Goal: Task Accomplishment & Management: Manage account settings

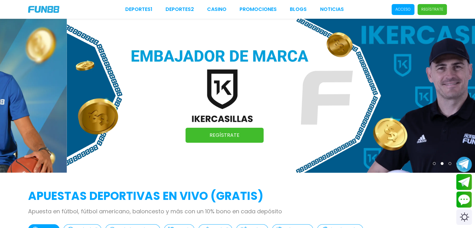
click at [406, 11] on p "Acceso" at bounding box center [402, 10] width 15 height 6
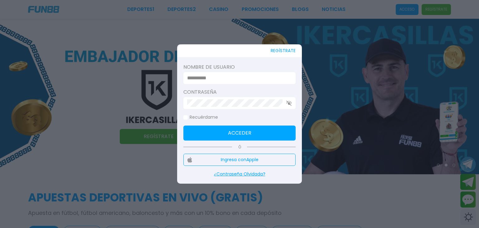
click at [262, 80] on input at bounding box center [237, 77] width 101 height 7
type input "*********"
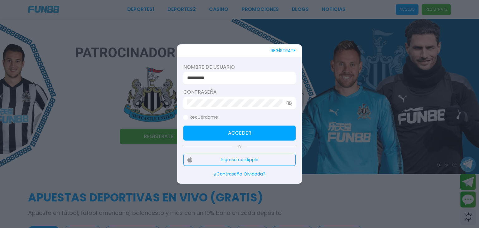
click button "Acceder" at bounding box center [240, 132] width 112 height 15
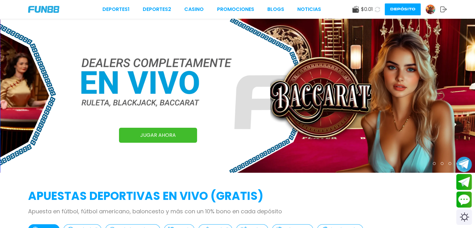
click at [48, 9] on img at bounding box center [43, 9] width 31 height 7
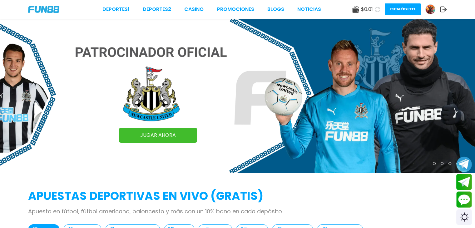
click at [427, 12] on img at bounding box center [429, 9] width 9 height 9
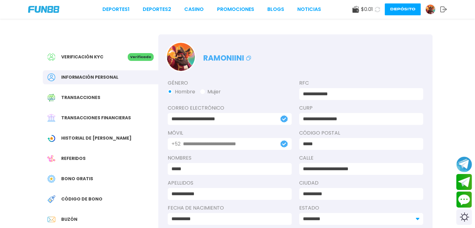
click at [89, 179] on span "Bono Gratis" at bounding box center [77, 178] width 32 height 7
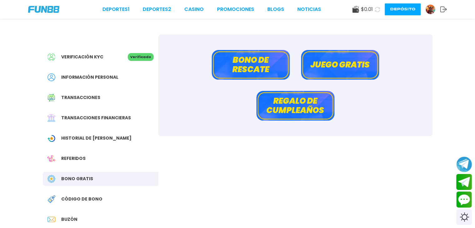
click at [254, 68] on button "Bono de rescate" at bounding box center [251, 65] width 78 height 30
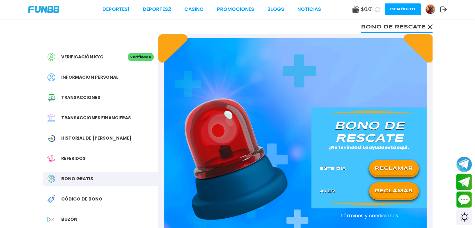
click at [407, 191] on button "RECLAMAR" at bounding box center [393, 190] width 45 height 13
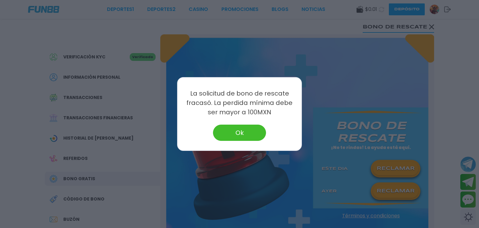
click at [227, 134] on button "Ok" at bounding box center [239, 133] width 53 height 16
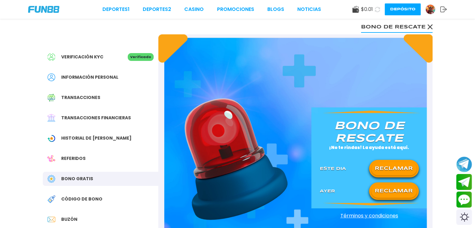
click at [75, 201] on span "Código de bono" at bounding box center [81, 199] width 41 height 7
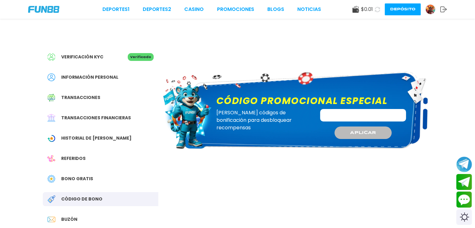
click at [69, 220] on span "Buzón" at bounding box center [69, 219] width 16 height 7
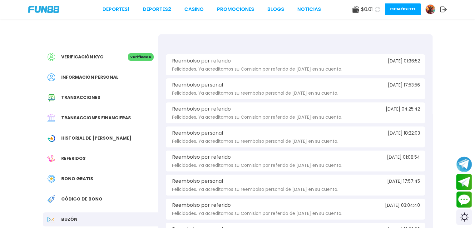
click at [85, 138] on span "Historial de Bonos" at bounding box center [96, 138] width 70 height 7
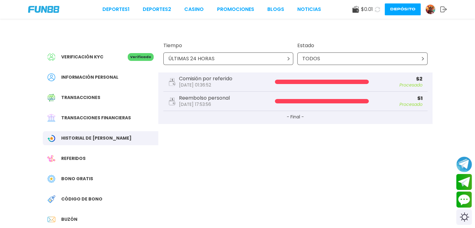
click at [321, 53] on div "TODOS" at bounding box center [362, 58] width 130 height 12
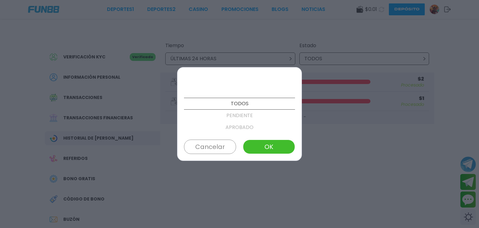
click at [254, 113] on p "PENDIENTE" at bounding box center [239, 116] width 111 height 12
click at [266, 150] on button "OK" at bounding box center [269, 147] width 52 height 14
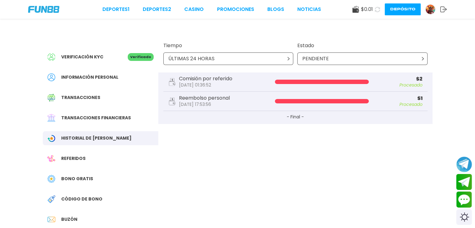
click at [214, 57] on div "ÚLTIMAS 24 HORAS" at bounding box center [228, 58] width 130 height 12
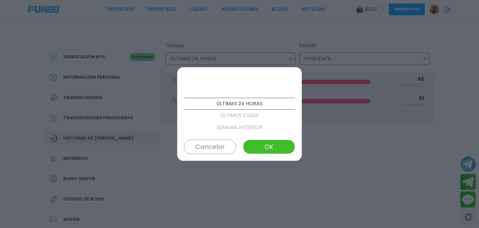
click at [243, 126] on p "SEMANA ANTERIOR" at bounding box center [239, 127] width 111 height 12
click at [237, 116] on p "ESTE MES" at bounding box center [239, 116] width 111 height 12
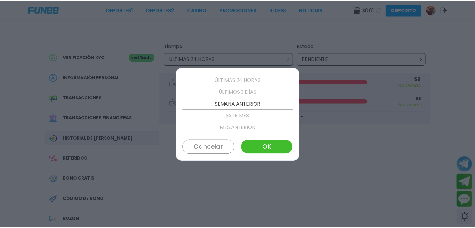
scroll to position [36, 0]
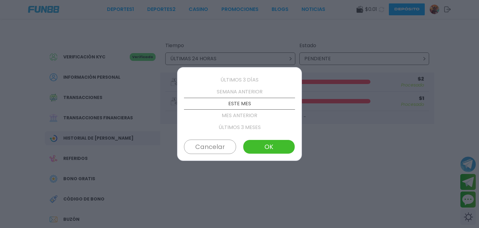
click at [260, 144] on button "OK" at bounding box center [269, 147] width 52 height 14
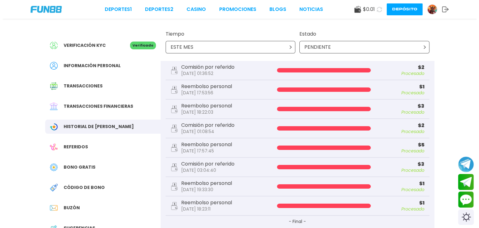
scroll to position [0, 0]
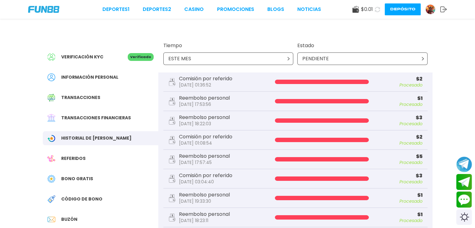
click at [372, 59] on div "PENDIENTE" at bounding box center [362, 58] width 130 height 12
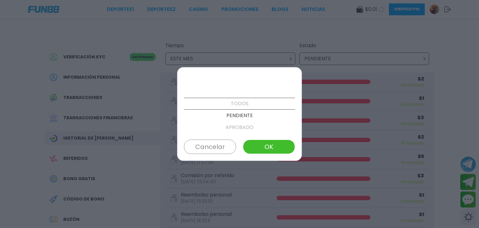
scroll to position [12, 0]
click at [250, 114] on p "APROBADO" at bounding box center [239, 116] width 111 height 12
click at [271, 144] on button "OK" at bounding box center [269, 147] width 52 height 14
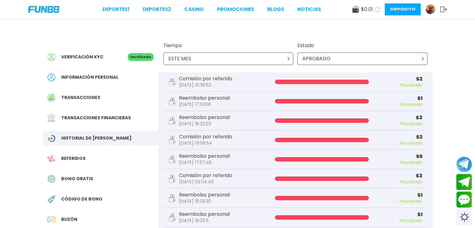
click at [445, 9] on use at bounding box center [443, 10] width 7 height 6
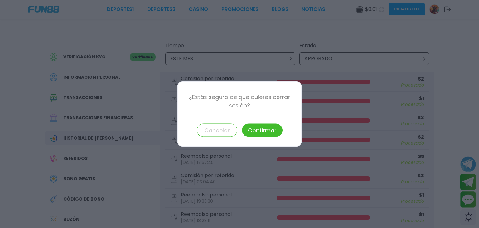
click at [251, 129] on button "Confirmar" at bounding box center [262, 130] width 41 height 13
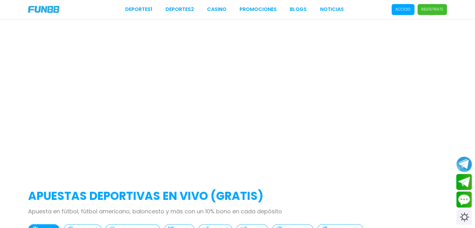
click at [251, 129] on div at bounding box center [237, 96] width 475 height 154
